Goal: Entertainment & Leisure: Consume media (video, audio)

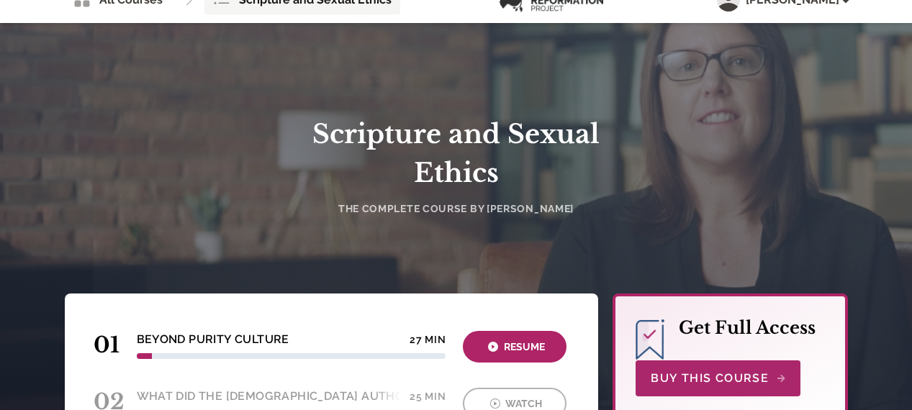
scroll to position [144, 0]
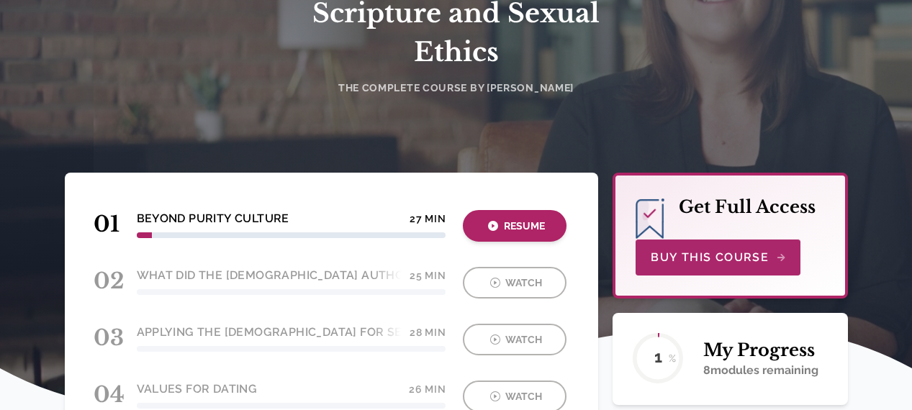
click at [502, 222] on div "Resume" at bounding box center [514, 226] width 95 height 17
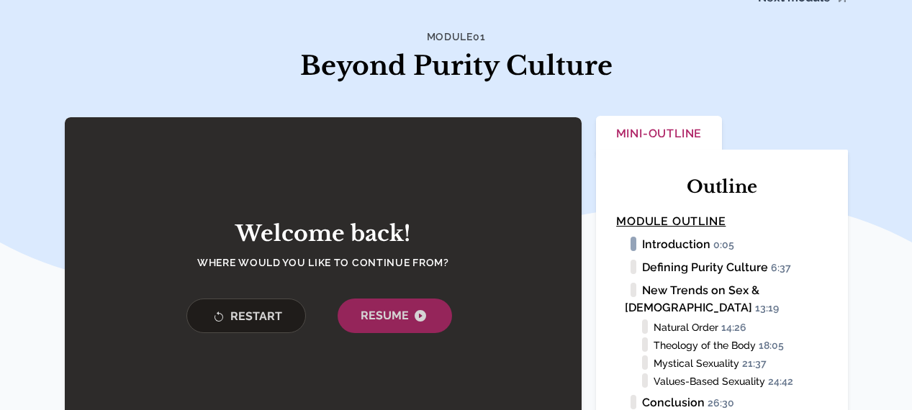
scroll to position [216, 0]
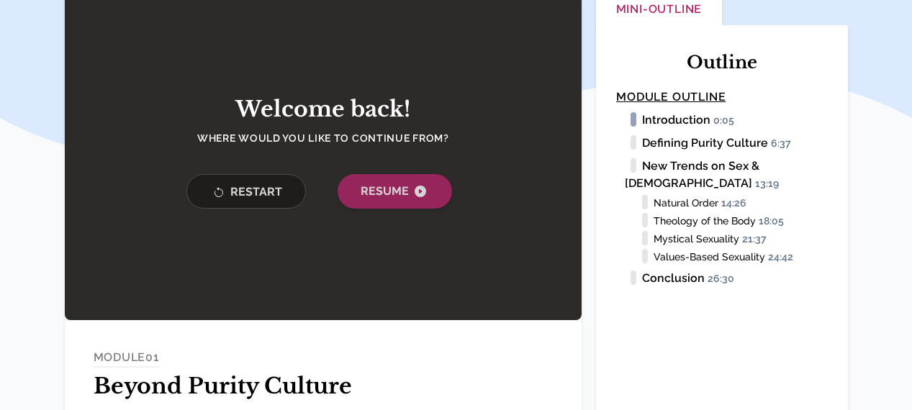
click at [383, 200] on span "Resume" at bounding box center [395, 191] width 68 height 17
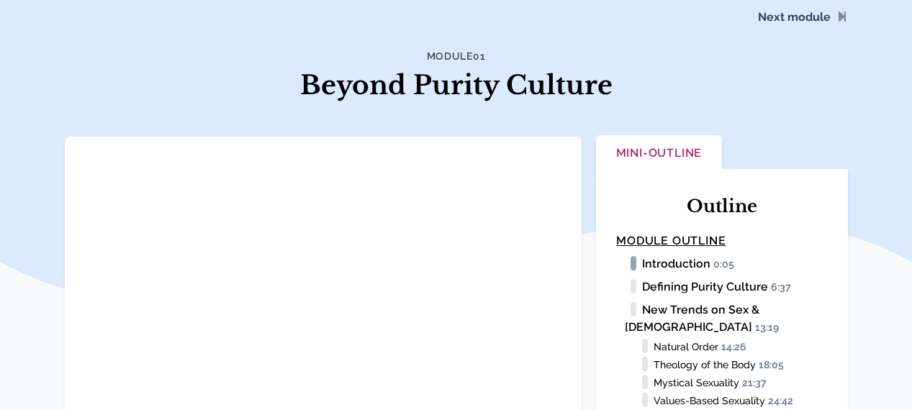
scroll to position [144, 0]
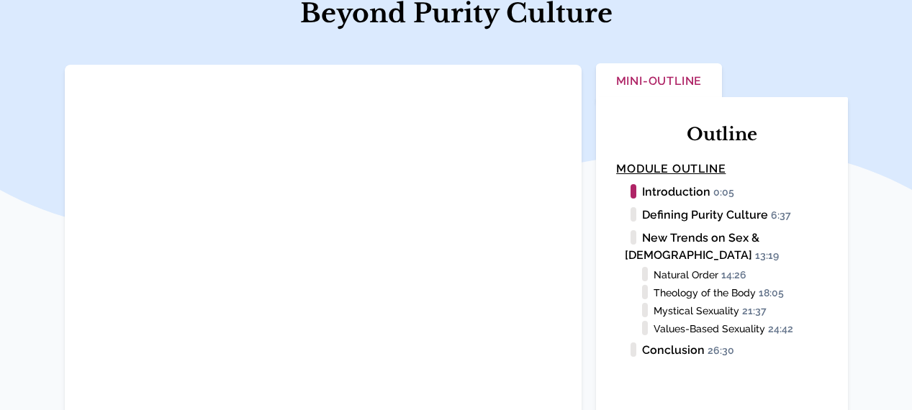
scroll to position [144, 0]
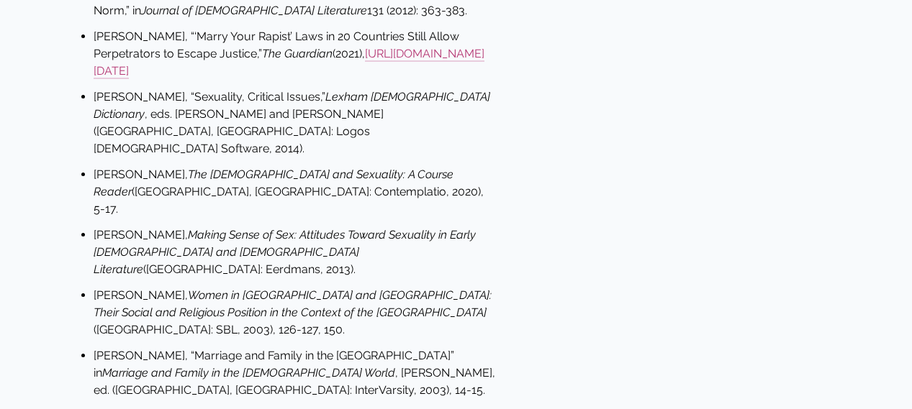
scroll to position [1439, 0]
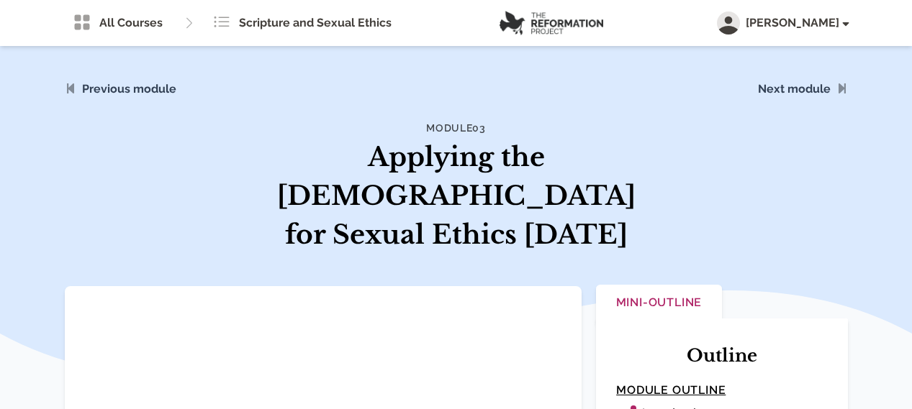
drag, startPoint x: 865, startPoint y: 88, endPoint x: 636, endPoint y: 143, distance: 235.5
click at [854, 88] on span "Values for Dating" at bounding box center [715, 87] width 276 height 83
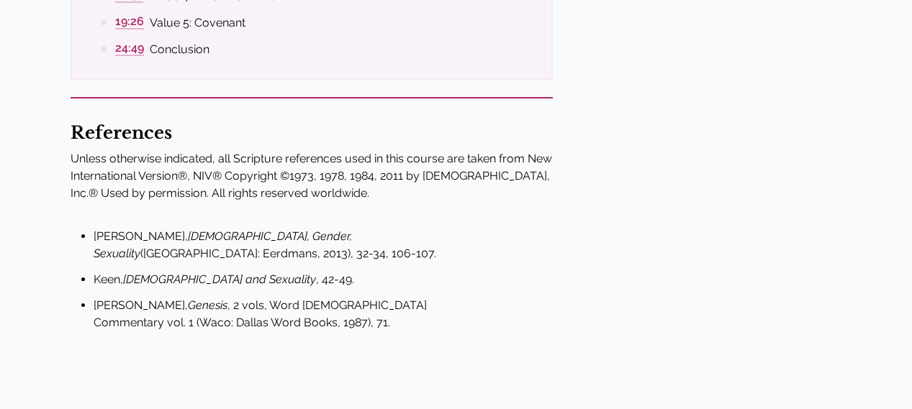
scroll to position [173, 0]
